Goal: Transaction & Acquisition: Purchase product/service

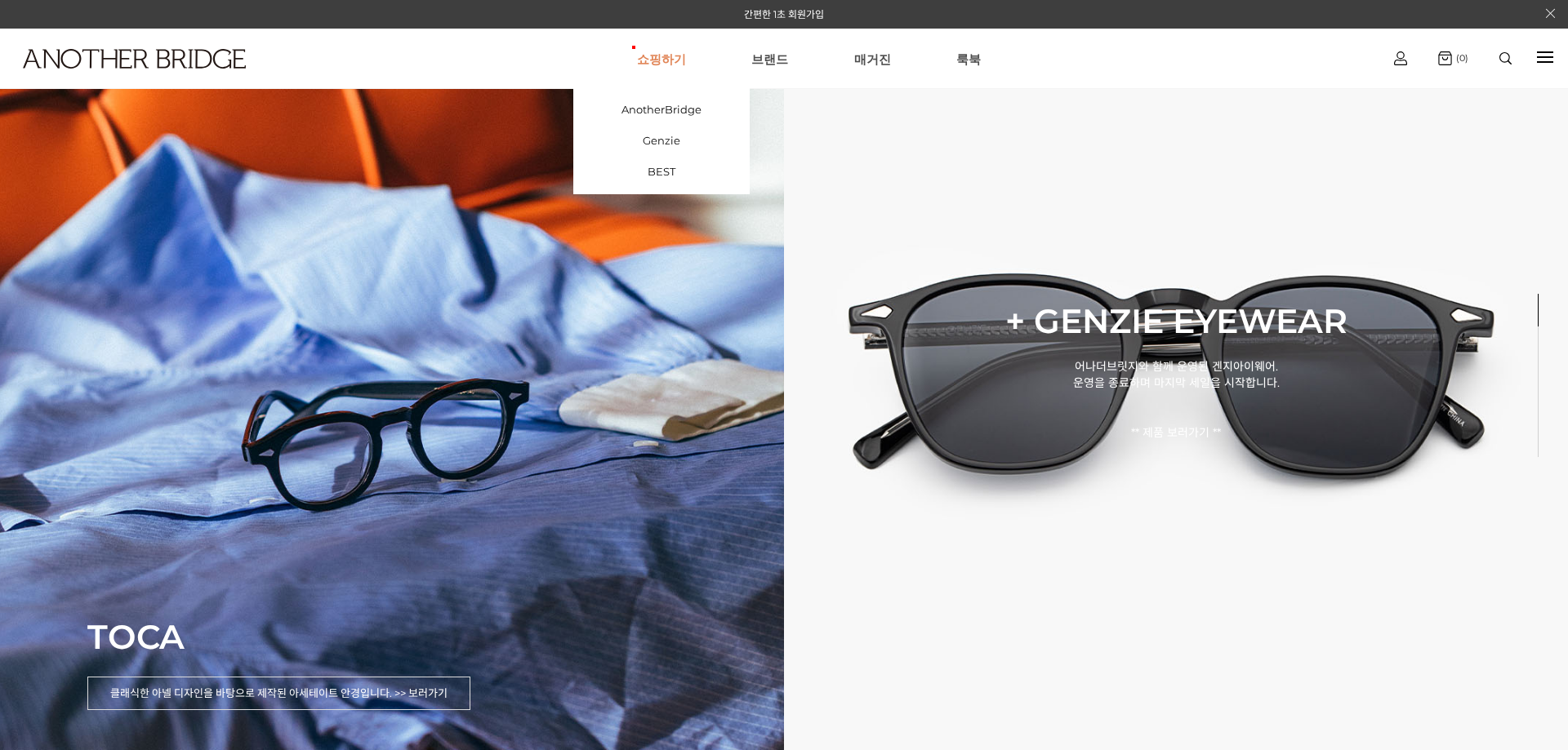
click at [686, 63] on link "쇼핑하기" at bounding box center [661, 58] width 49 height 59
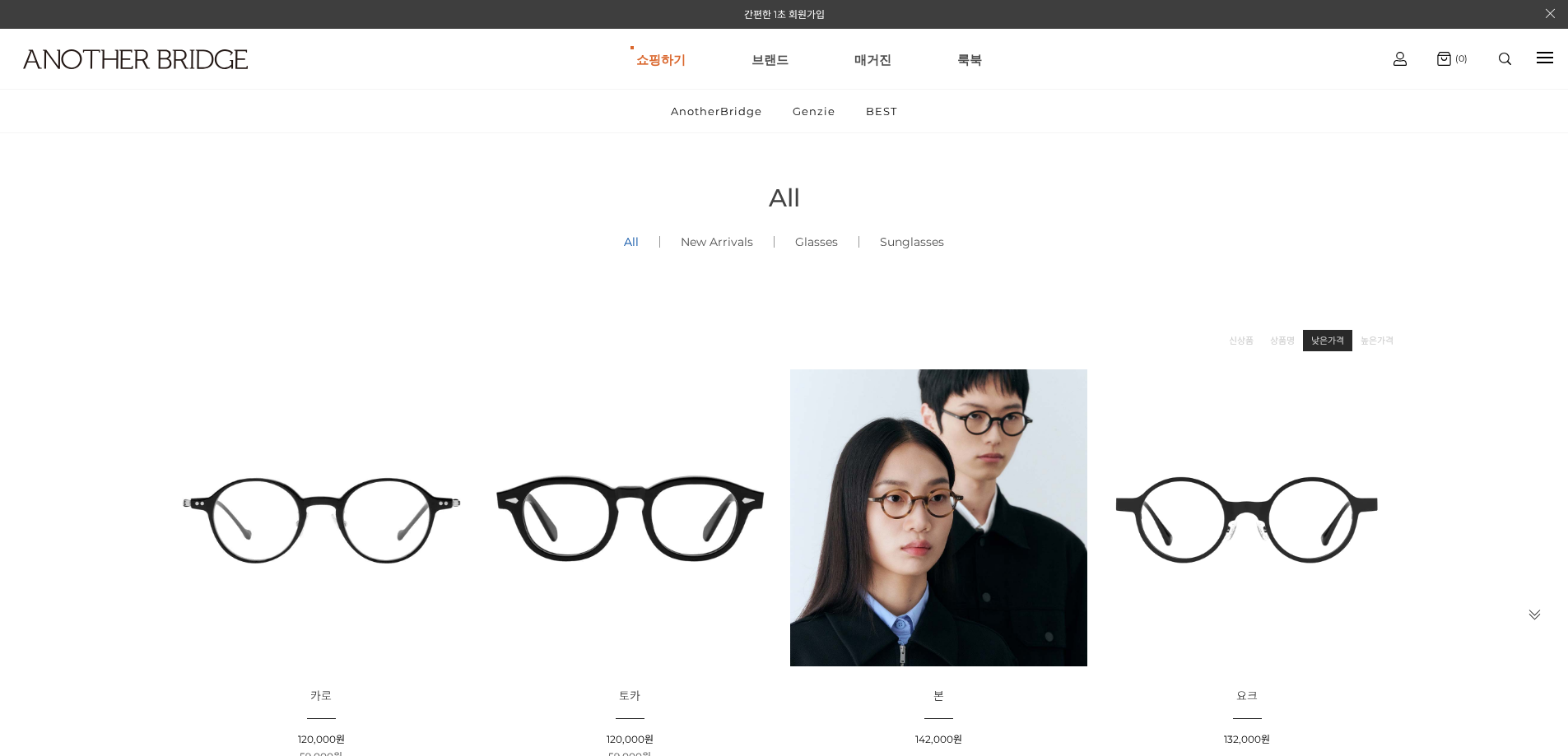
click at [1331, 337] on link "낮은가격" at bounding box center [1327, 341] width 33 height 17
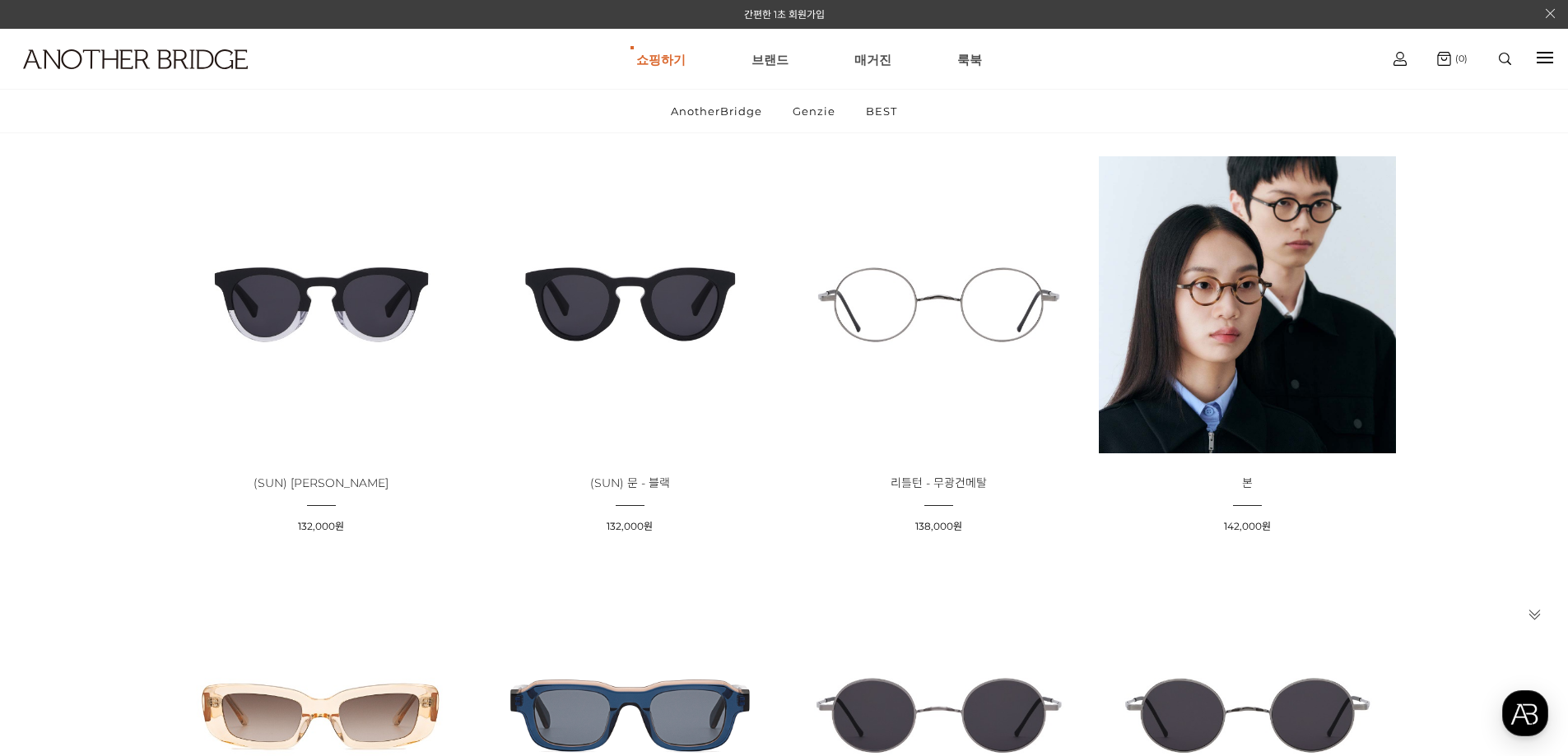
scroll to position [2304, 0]
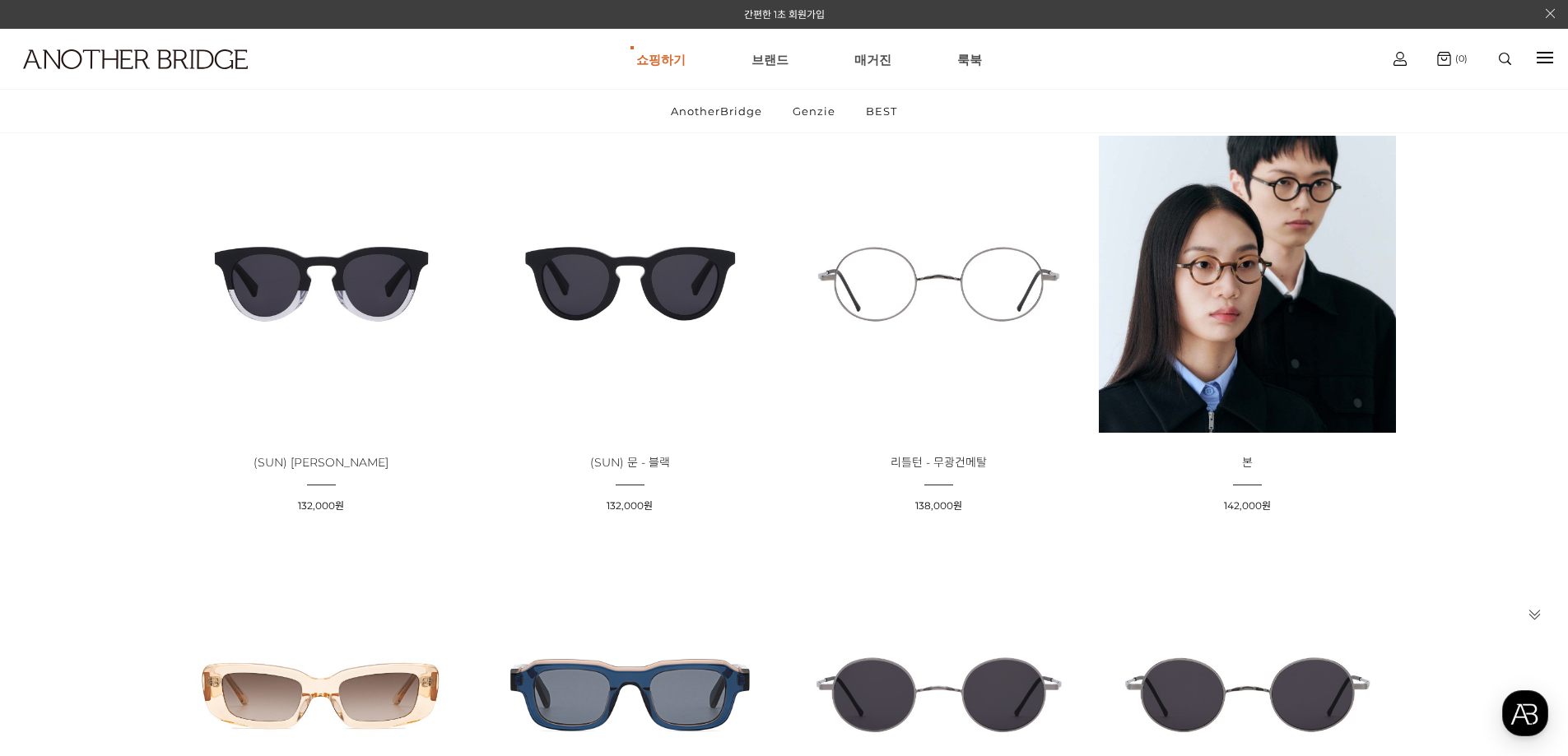
click at [903, 272] on img at bounding box center [939, 285] width 297 height 297
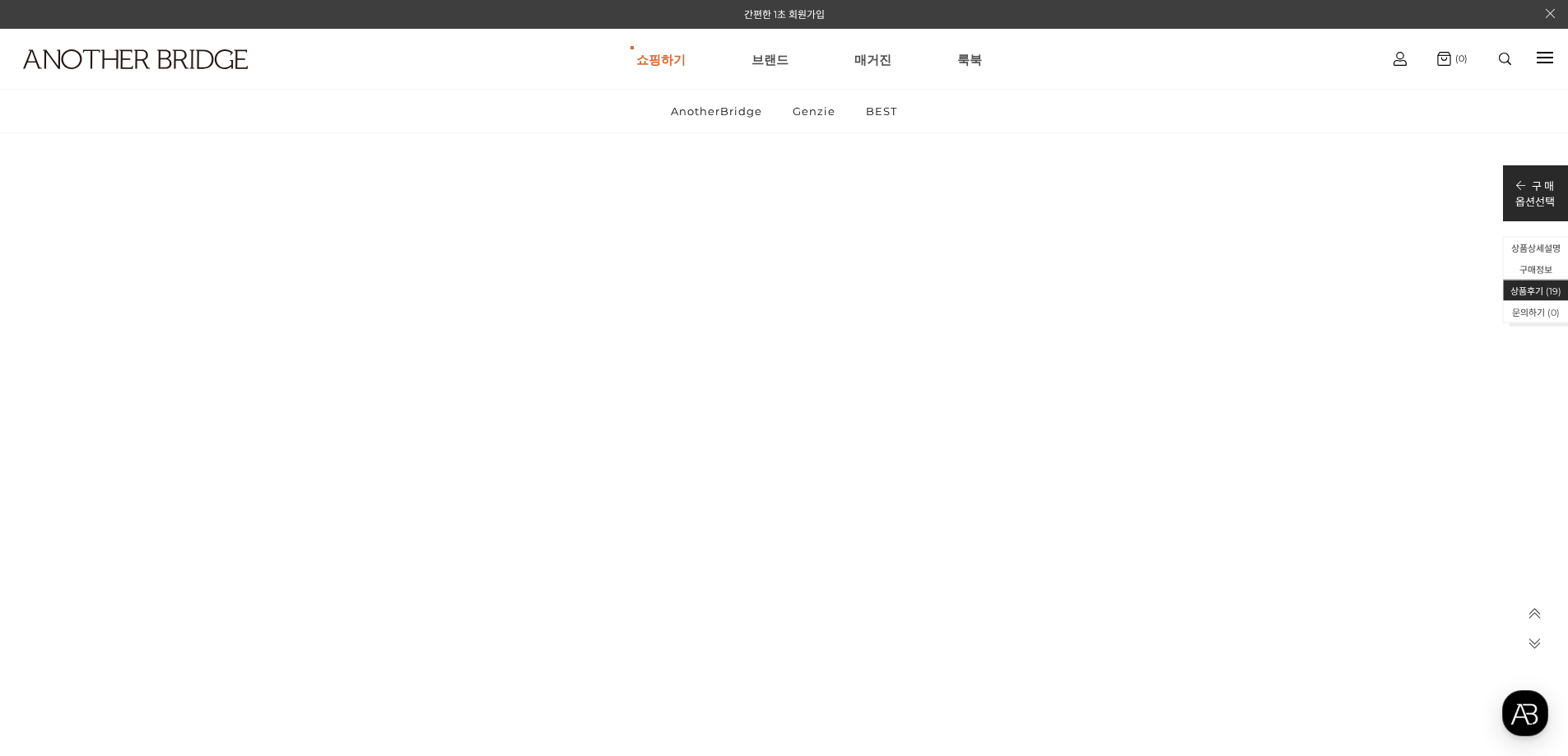
scroll to position [21403, 0]
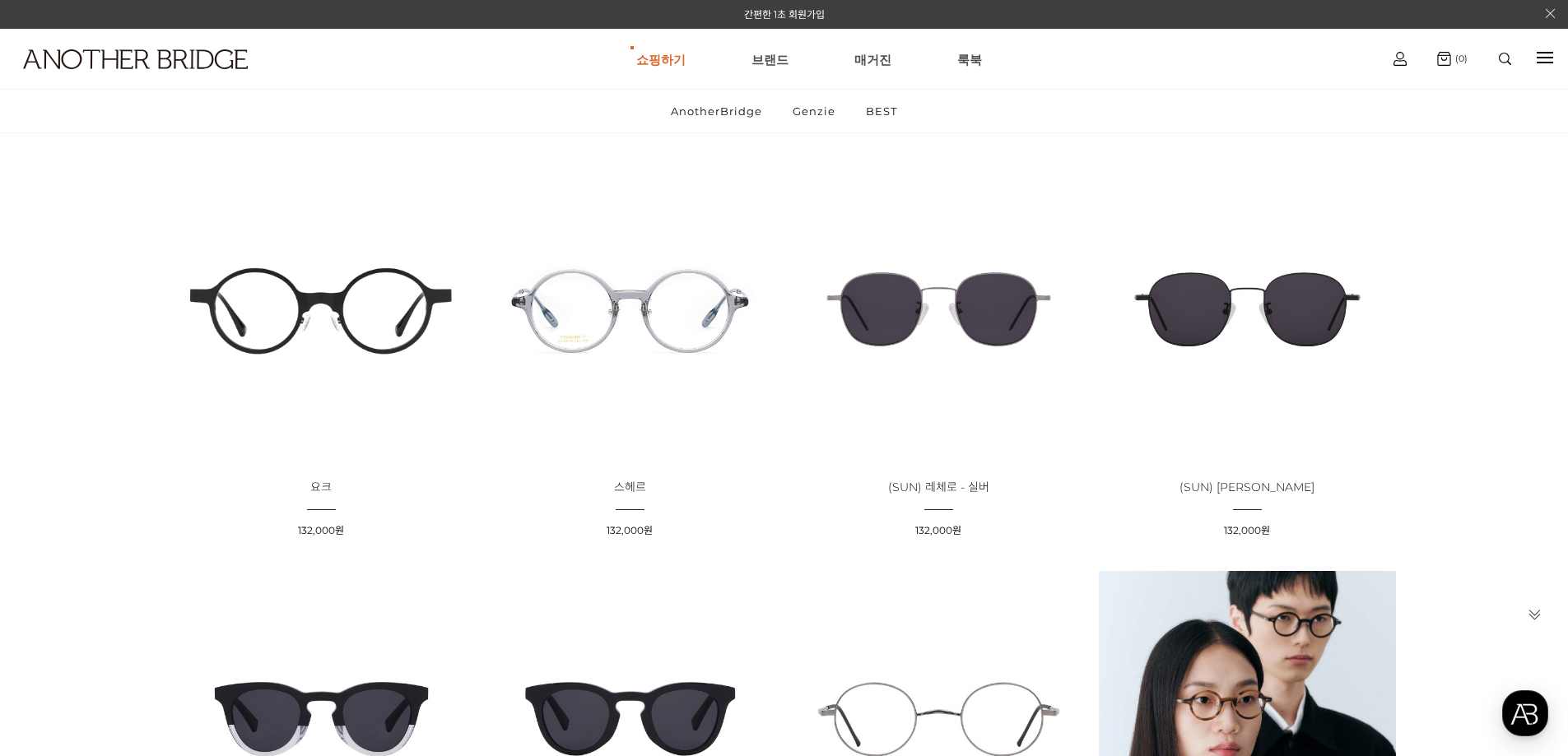
scroll to position [1755, 0]
